Goal: Information Seeking & Learning: Check status

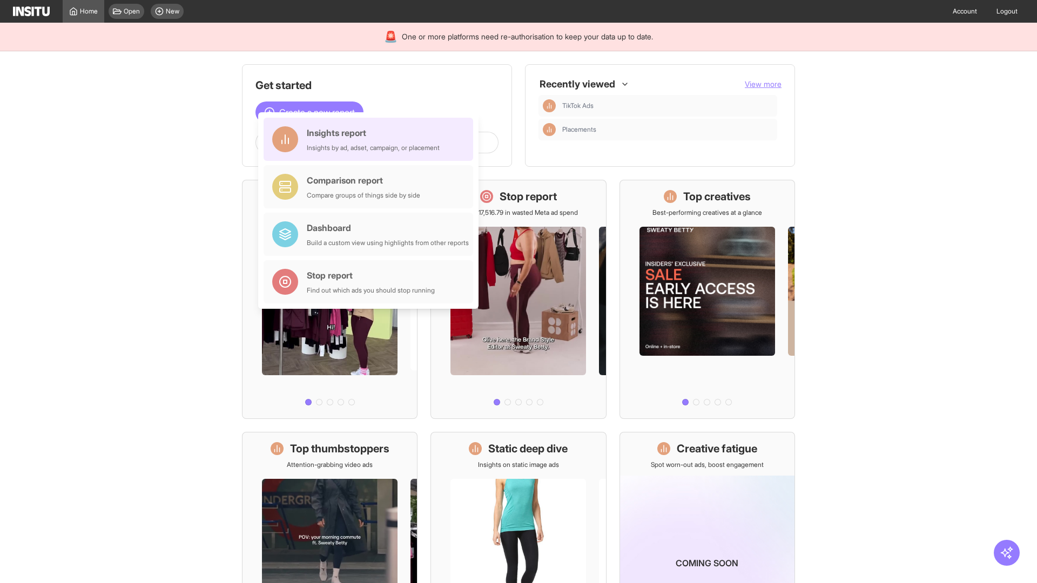
click at [371, 139] on div "Insights report Insights by ad, adset, campaign, or placement" at bounding box center [373, 139] width 133 height 26
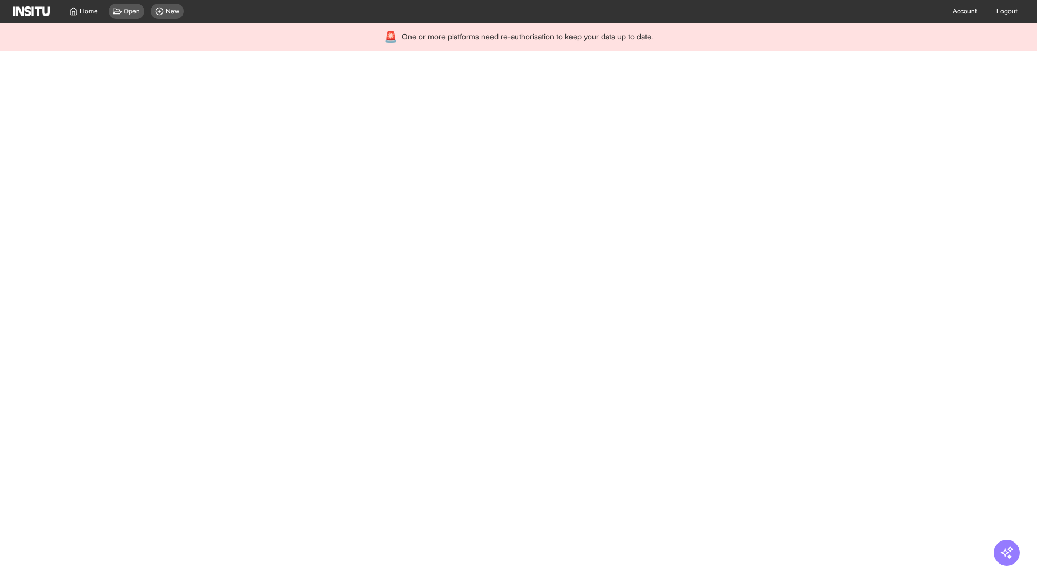
select select "**"
